Goal: Communication & Community: Answer question/provide support

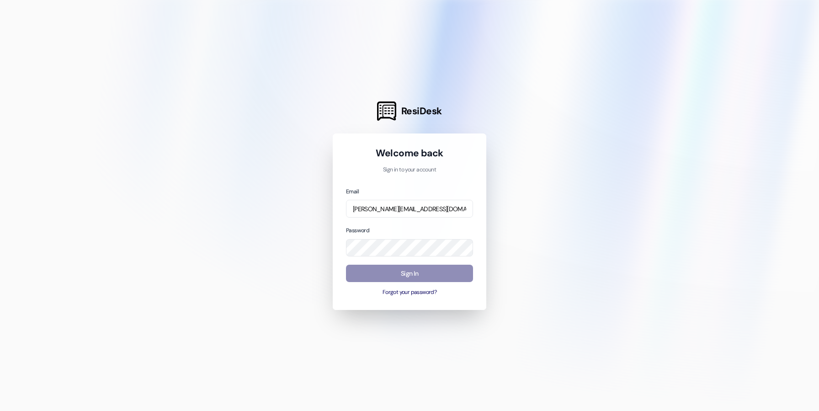
click at [449, 273] on button "Sign In" at bounding box center [409, 274] width 127 height 18
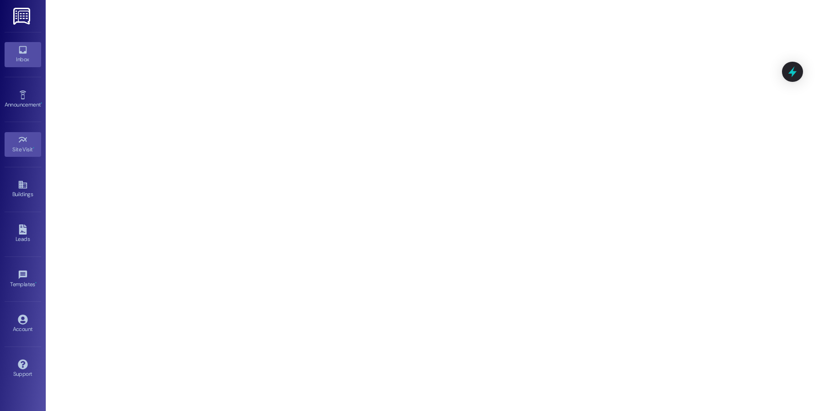
click at [27, 55] on div "Inbox" at bounding box center [23, 59] width 46 height 9
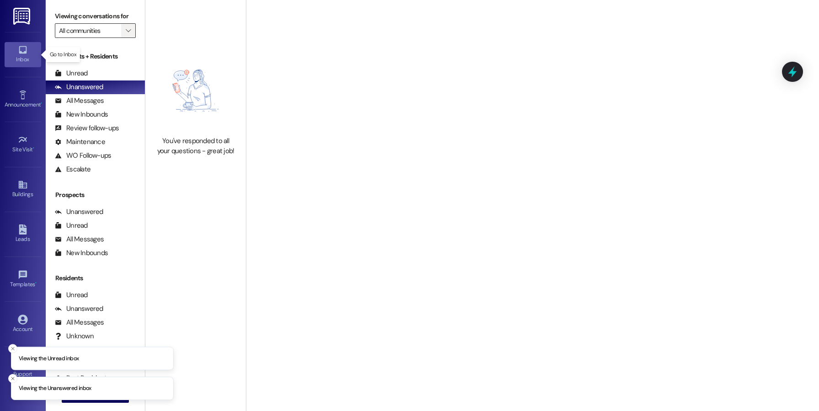
click at [126, 29] on icon "" at bounding box center [128, 30] width 5 height 7
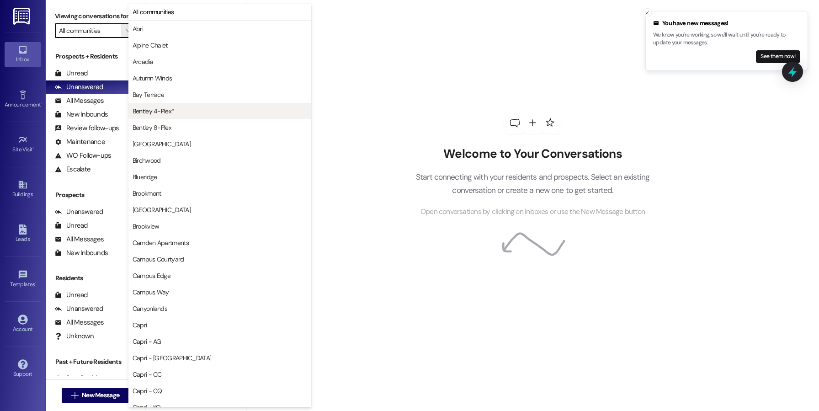
scroll to position [979, 0]
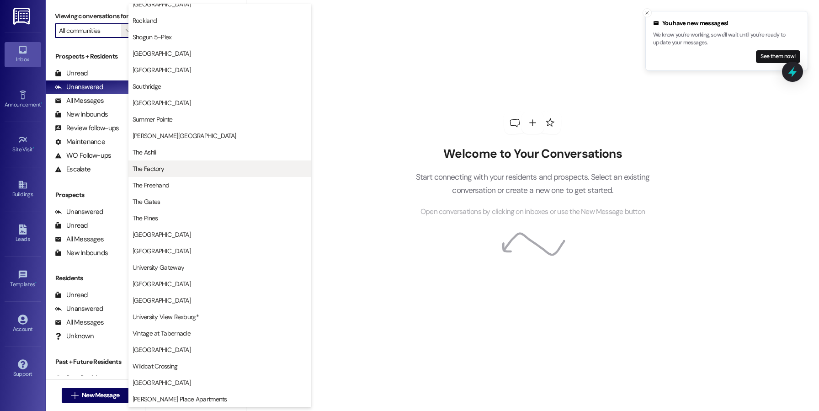
click at [164, 170] on span "The Factory" at bounding box center [219, 168] width 175 height 9
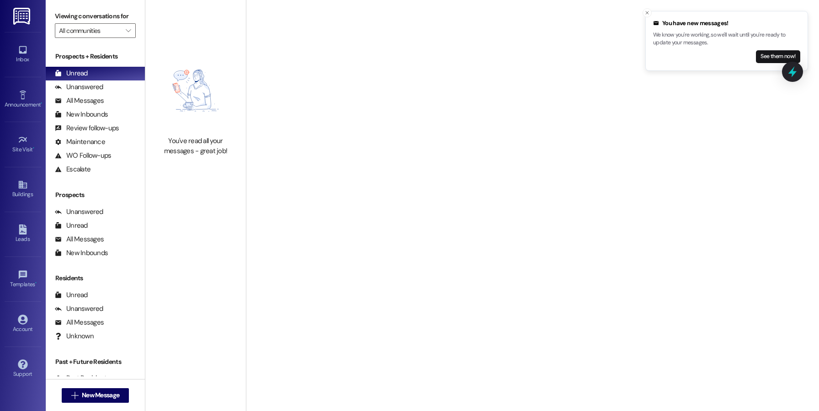
type input "The Factory"
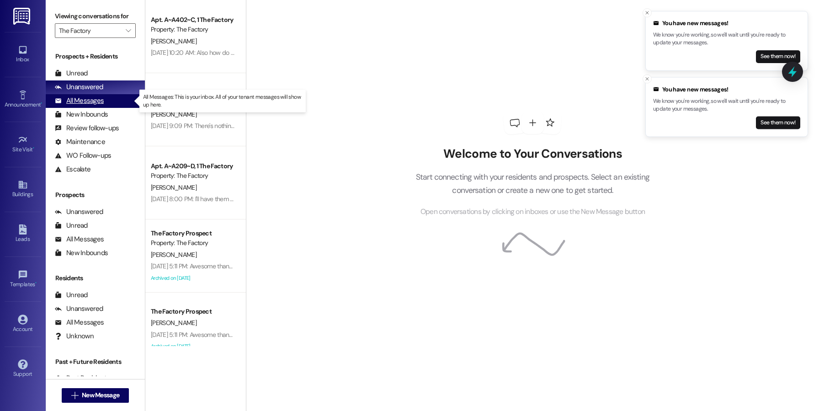
click at [109, 103] on div "All Messages (undefined)" at bounding box center [95, 101] width 99 height 14
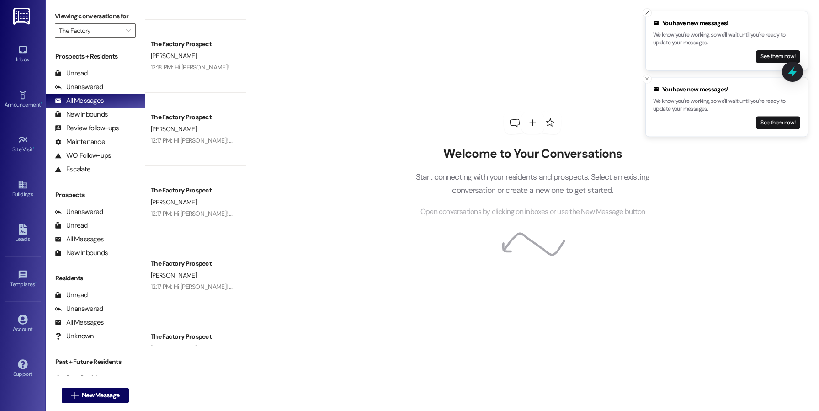
scroll to position [1744, 0]
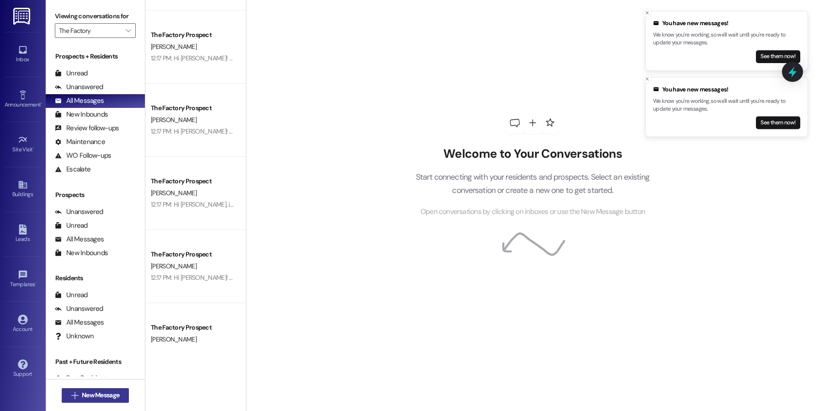
click at [104, 395] on span "New Message" at bounding box center [100, 395] width 37 height 10
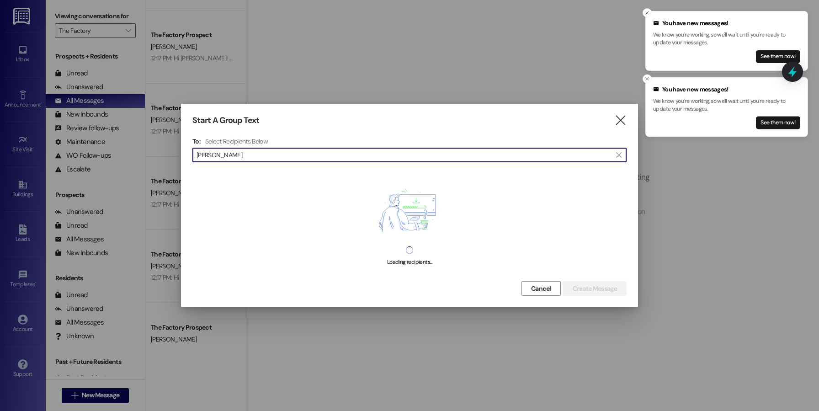
type input "showell"
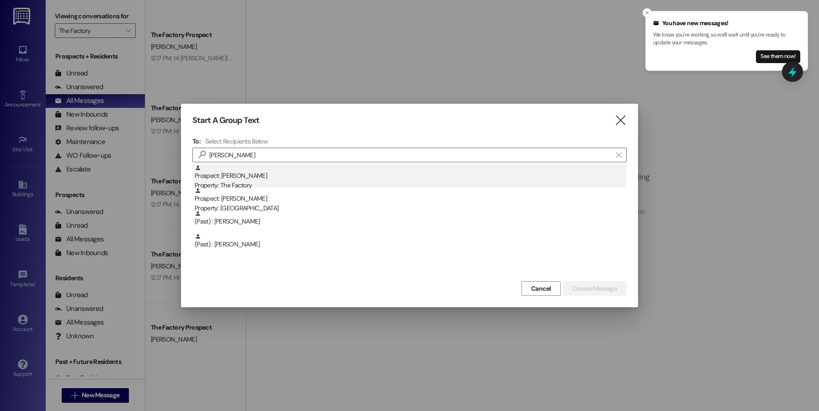
click at [445, 175] on div "Prospect: David Showell Property: The Factory" at bounding box center [411, 177] width 432 height 26
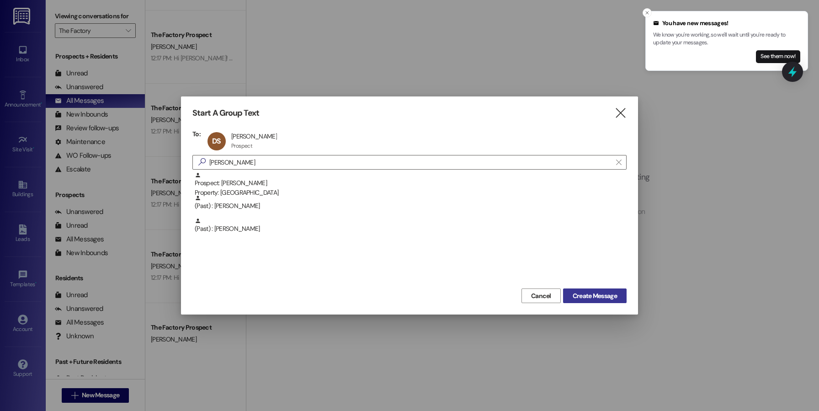
click at [591, 294] on span "Create Message" at bounding box center [594, 296] width 44 height 10
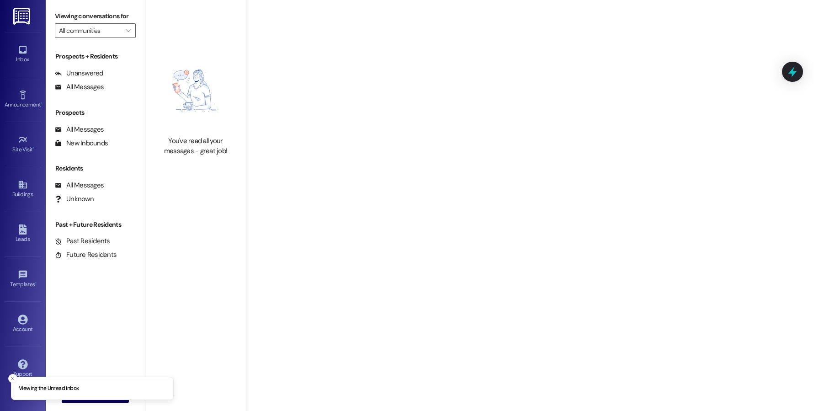
type input "The Factory"
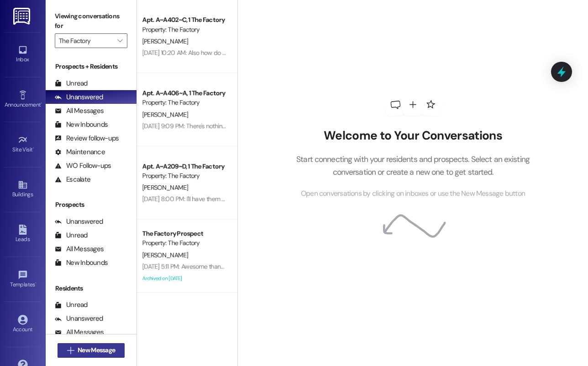
click at [73, 348] on icon "" at bounding box center [70, 349] width 7 height 7
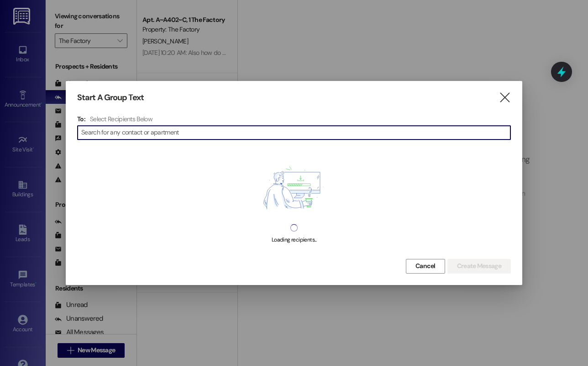
click at [158, 122] on div "Select Recipients Below" at bounding box center [295, 119] width 411 height 8
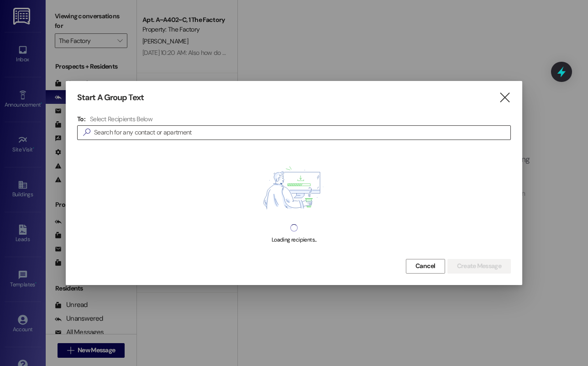
click at [157, 132] on input at bounding box center [302, 132] width 417 height 13
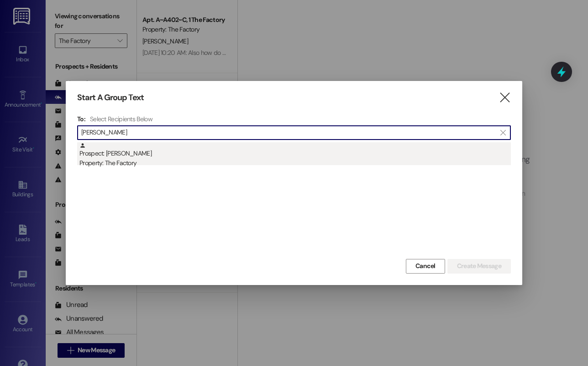
type input "[PERSON_NAME]"
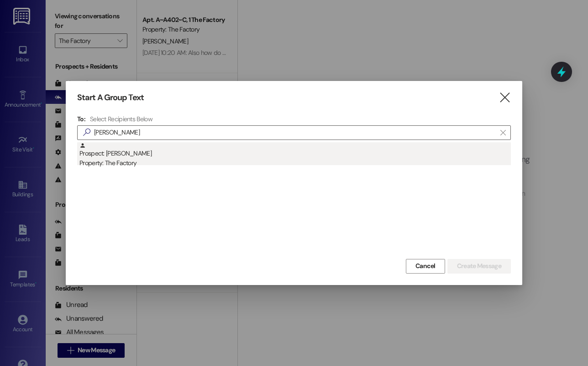
click at [194, 161] on div "Property: The Factory" at bounding box center [295, 163] width 432 height 10
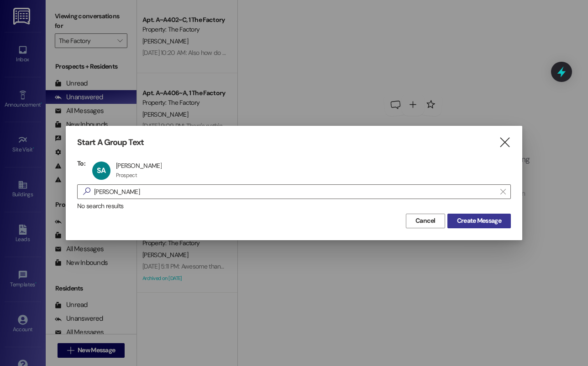
click at [456, 217] on span "Create Message" at bounding box center [480, 221] width 48 height 10
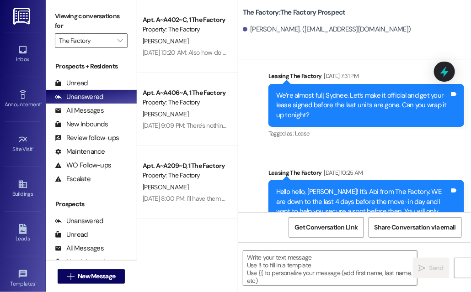
scroll to position [2045, 0]
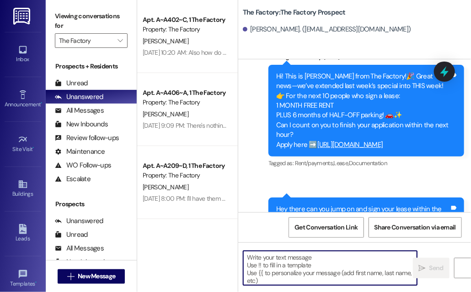
click at [285, 268] on textarea at bounding box center [330, 268] width 174 height 34
click at [282, 258] on textarea at bounding box center [330, 268] width 174 height 34
click at [282, 265] on textarea at bounding box center [330, 268] width 174 height 34
click at [295, 267] on textarea at bounding box center [330, 268] width 174 height 34
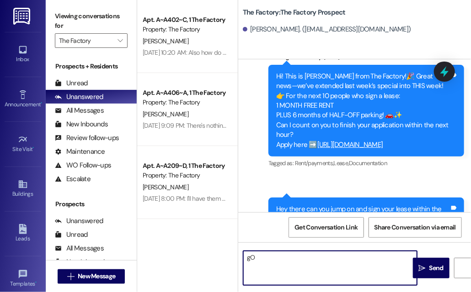
type textarea "g"
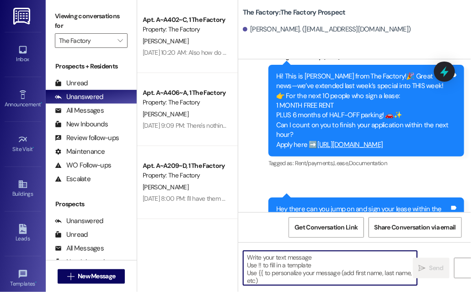
type textarea "H"
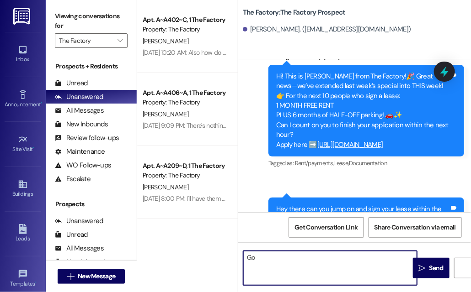
type textarea "G"
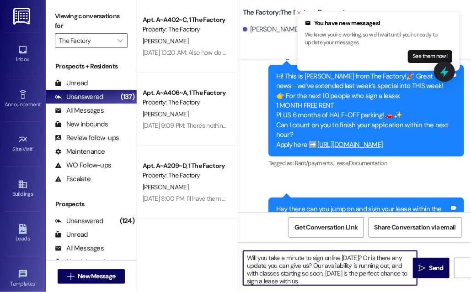
scroll to position [57, 0]
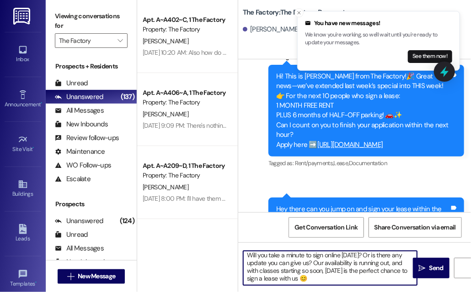
click at [291, 266] on textarea "Hi [PERSON_NAME]! Our team has been trying to reach you regarding the lease agr…" at bounding box center [330, 268] width 174 height 34
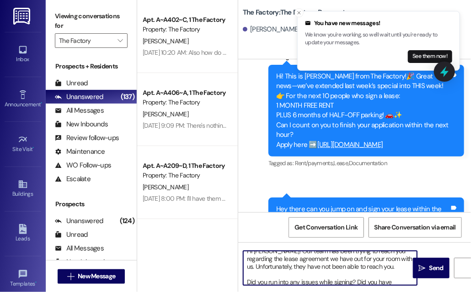
scroll to position [0, 0]
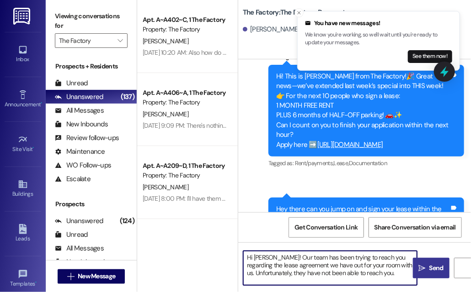
type textarea "Hi [PERSON_NAME]! Our team has been trying to reach you regarding the lease agr…"
click at [437, 265] on span "Send" at bounding box center [436, 269] width 14 height 10
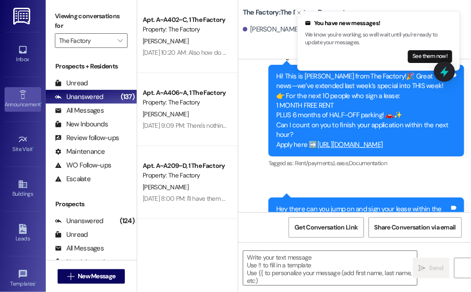
scroll to position [2206, 0]
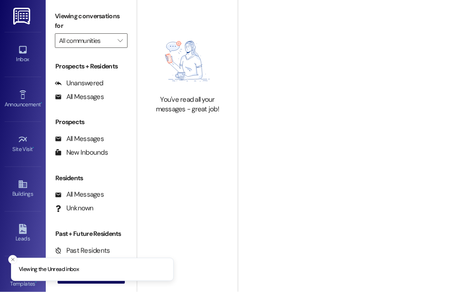
type input "The Factory"
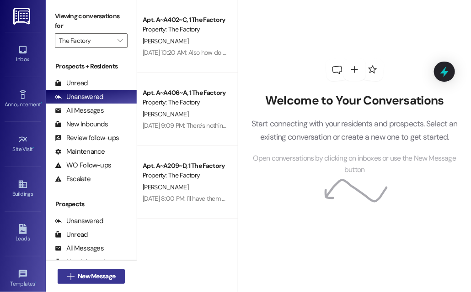
click at [86, 276] on span "New Message" at bounding box center [96, 277] width 37 height 10
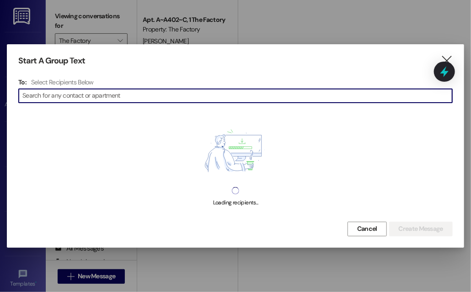
click at [200, 105] on div "To: Select Recipients Below  Loading recipients..." at bounding box center [235, 149] width 434 height 142
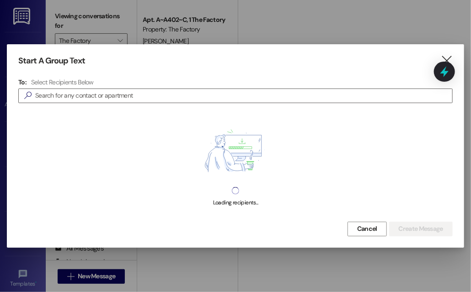
click at [199, 103] on div "To: Select Recipients Below  Loading recipients..." at bounding box center [235, 149] width 434 height 142
click at [193, 94] on input at bounding box center [243, 96] width 417 height 13
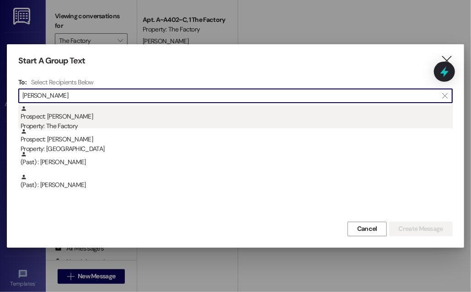
type input "showell"
click at [173, 123] on div "Property: The Factory" at bounding box center [237, 127] width 432 height 10
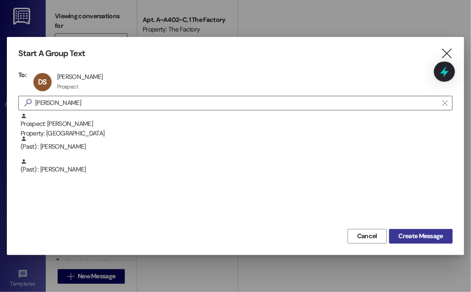
click at [449, 237] on button "Create Message" at bounding box center [421, 236] width 64 height 15
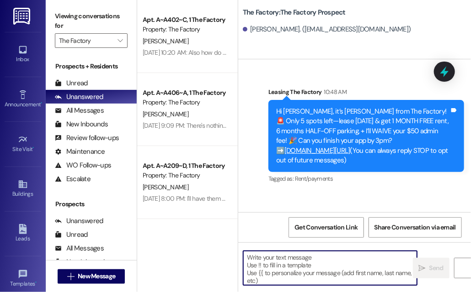
click at [323, 261] on textarea at bounding box center [330, 268] width 174 height 34
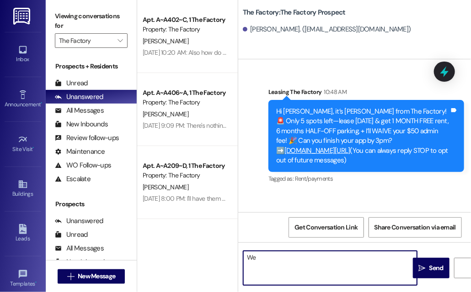
type textarea "W"
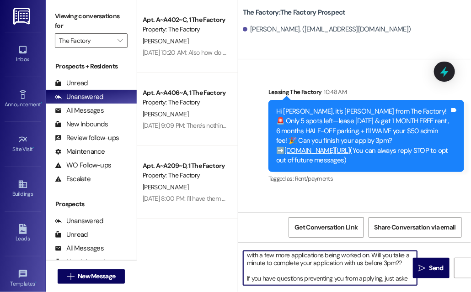
scroll to position [10, 0]
click at [336, 277] on textarea "Hi David! The Factory just signed another lease with a few more applications be…" at bounding box center [330, 268] width 174 height 34
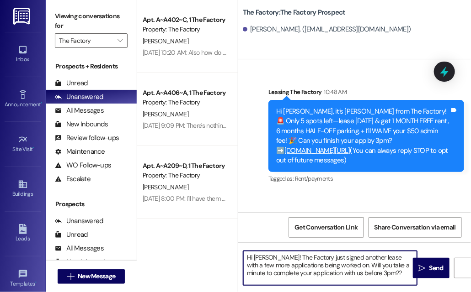
scroll to position [0, 0]
click at [387, 274] on textarea "Hi David! The Factory just signed another lease with a few more applications be…" at bounding box center [330, 268] width 174 height 34
click at [306, 272] on textarea "Hi David! The Factory just signed another lease with a few more applications be…" at bounding box center [330, 268] width 174 height 34
click at [303, 265] on textarea "Hi David! The Factory just signed another lease with a few more applications be…" at bounding box center [330, 268] width 174 height 34
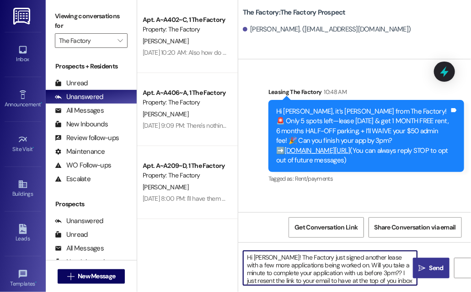
type textarea "Hi David! The Factory just signed another lease with a few more applications be…"
click at [423, 270] on icon "" at bounding box center [422, 268] width 7 height 7
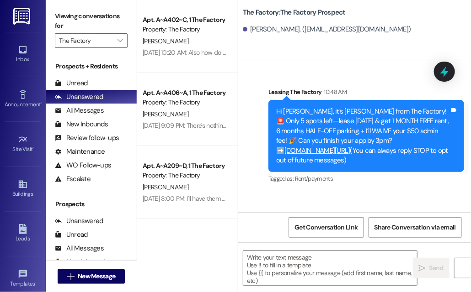
scroll to position [74, 0]
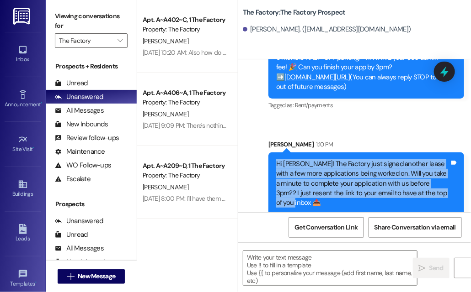
drag, startPoint x: 277, startPoint y: 154, endPoint x: 297, endPoint y: 194, distance: 45.2
click at [297, 194] on div "Hi David! The Factory just signed another lease with a few more applications be…" at bounding box center [362, 183] width 173 height 49
copy div "Hi David! The Factory just signed another lease with a few more applications be…"
